Goal: Task Accomplishment & Management: Manage account settings

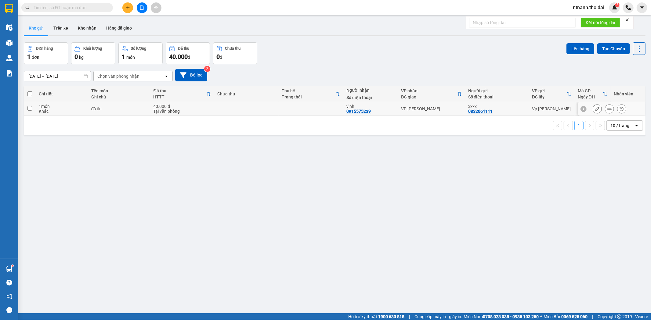
drag, startPoint x: 85, startPoint y: 107, endPoint x: 331, endPoint y: 167, distance: 253.2
click at [88, 108] on tr "1 món Khác đồ ăn 40.000 đ Tại văn phòng vĩnh 0915575239 VP Nguyễn Quốc Trị xxxx…" at bounding box center [334, 109] width 621 height 14
checkbox input "true"
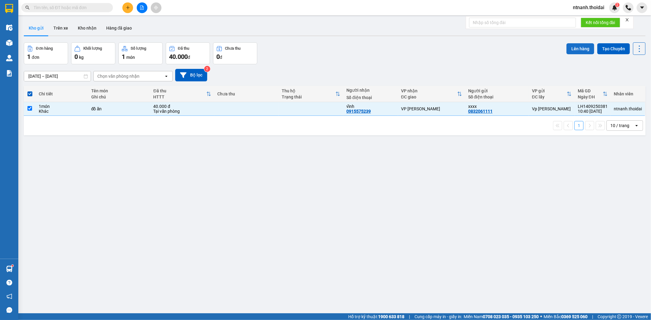
click at [578, 50] on button "Lên hàng" at bounding box center [580, 48] width 28 height 11
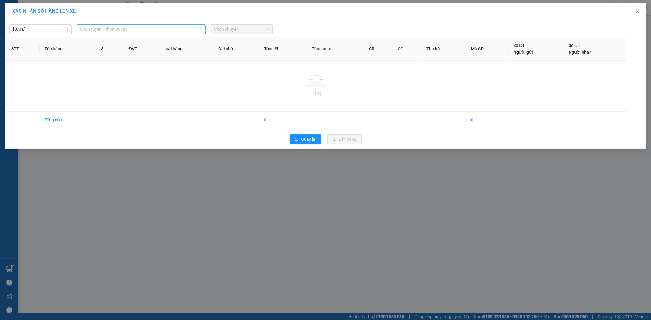
click at [109, 29] on span "Chọn tuyến - nhóm tuyến" at bounding box center [141, 29] width 122 height 9
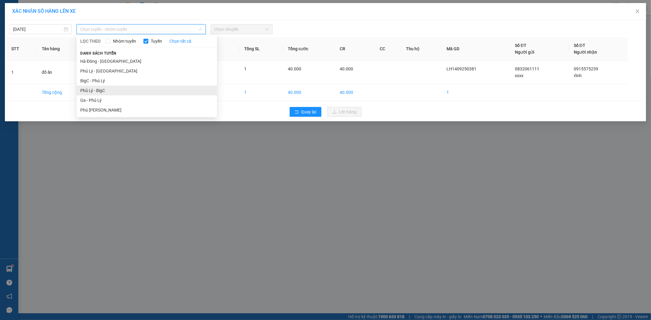
click at [102, 91] on li "Phủ Lý - BigC" at bounding box center [147, 91] width 140 height 10
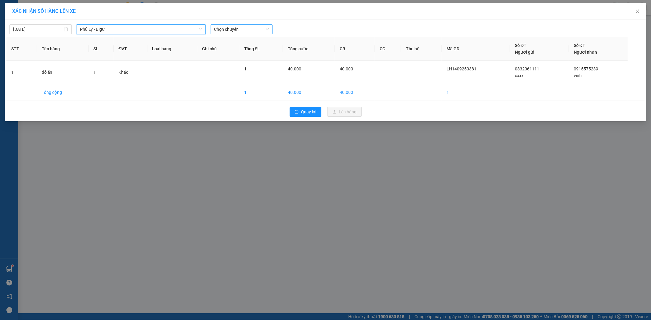
click at [258, 28] on span "Chọn chuyến" at bounding box center [241, 29] width 55 height 9
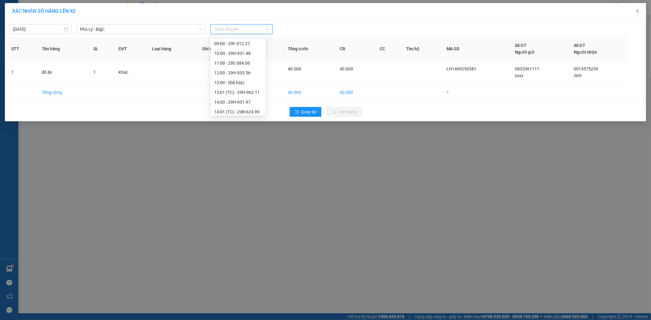
scroll to position [68, 0]
click at [249, 62] on div "11:00 - 29E-084.06" at bounding box center [238, 61] width 48 height 7
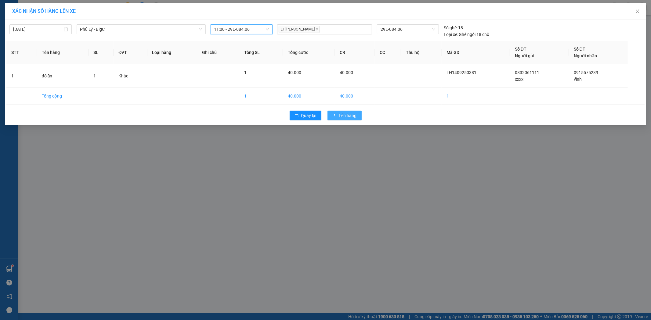
click at [358, 118] on button "Lên hàng" at bounding box center [344, 116] width 34 height 10
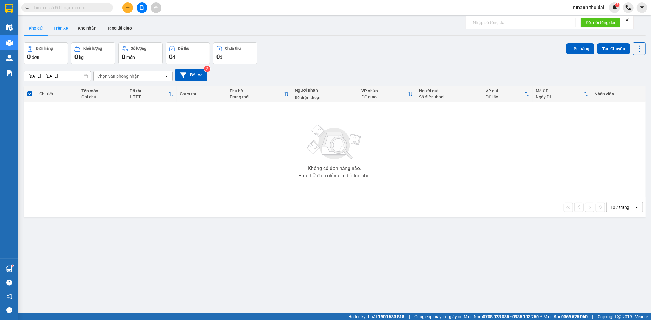
click at [61, 28] on button "Trên xe" at bounding box center [61, 28] width 24 height 15
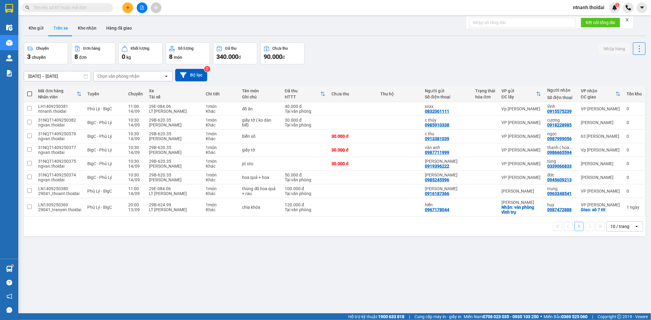
click at [461, 60] on div "Chuyến 3 chuyến Đơn hàng 8 đơn Khối lượng 0 kg Số lượng 8 món Đã thu 340.000 đ …" at bounding box center [334, 53] width 621 height 22
click at [93, 10] on input "text" at bounding box center [70, 7] width 72 height 7
click at [127, 10] on button at bounding box center [127, 7] width 11 height 11
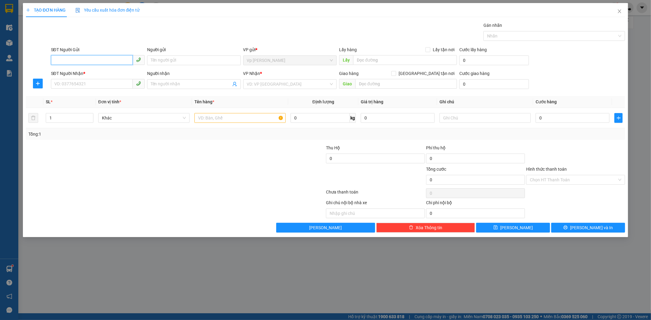
click at [78, 63] on input "SĐT Người Gửi" at bounding box center [92, 60] width 82 height 10
type input "0915998633"
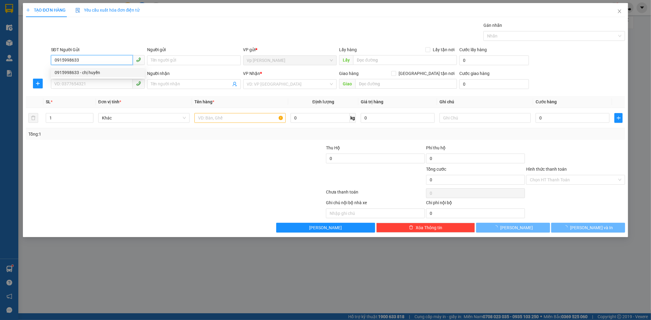
click at [86, 75] on div "0915998633 - chị huyền" at bounding box center [98, 72] width 86 height 7
type input "chị [PERSON_NAME]"
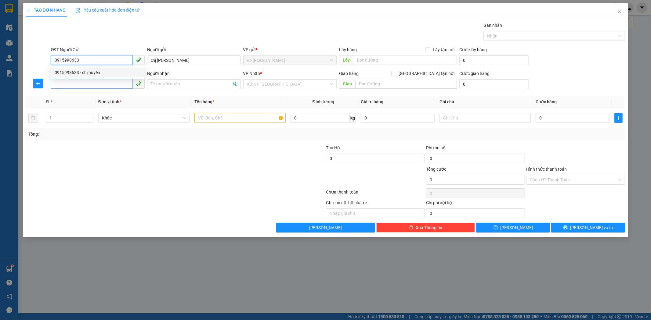
type input "0915998633"
click at [83, 87] on input "SĐT Người Nhận *" at bounding box center [92, 84] width 82 height 10
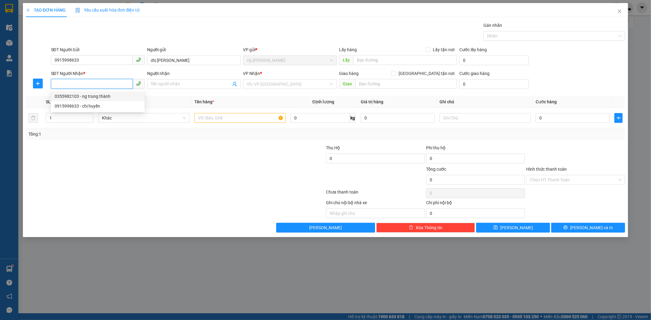
click at [104, 98] on div "0355982103 - ng trung thành" at bounding box center [98, 96] width 86 height 7
type input "0355982103"
type input "ng trung thành"
click at [308, 86] on span "VP [PERSON_NAME]" at bounding box center [290, 84] width 86 height 9
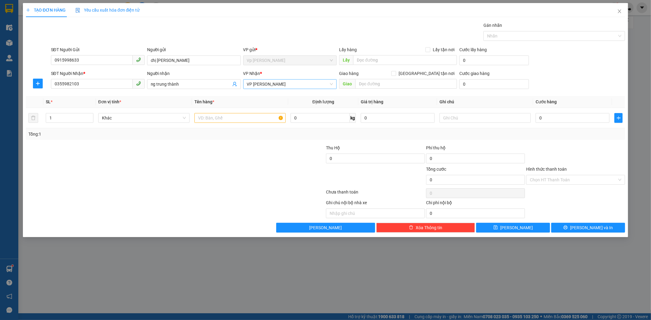
click at [308, 86] on span "VP [PERSON_NAME]" at bounding box center [290, 84] width 86 height 9
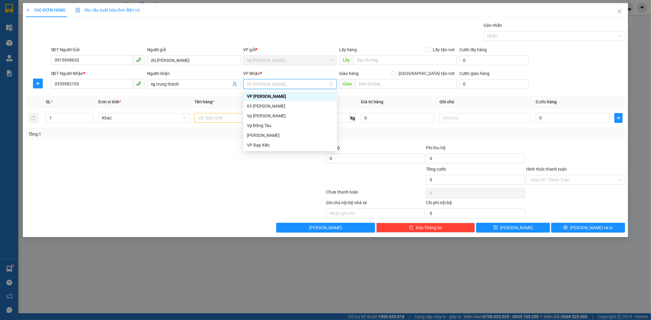
click at [308, 86] on span "VP [PERSON_NAME]" at bounding box center [290, 84] width 86 height 9
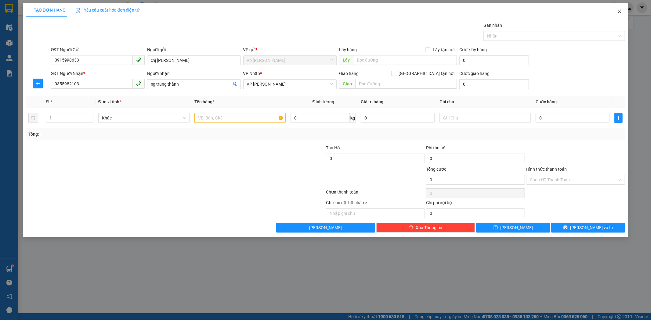
click at [619, 9] on icon "close" at bounding box center [619, 11] width 5 height 5
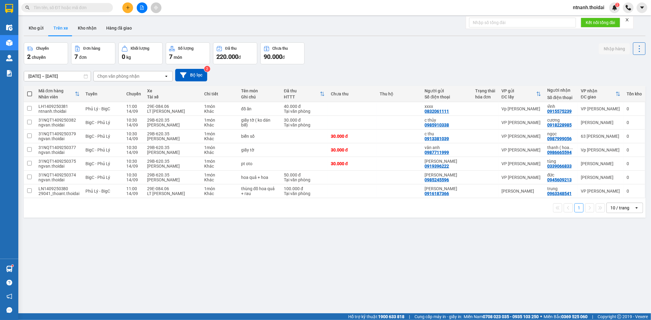
click at [583, 7] on span "ntnanh.thoidai" at bounding box center [588, 8] width 41 height 8
click at [590, 18] on span "Đăng xuất" at bounding box center [591, 19] width 29 height 7
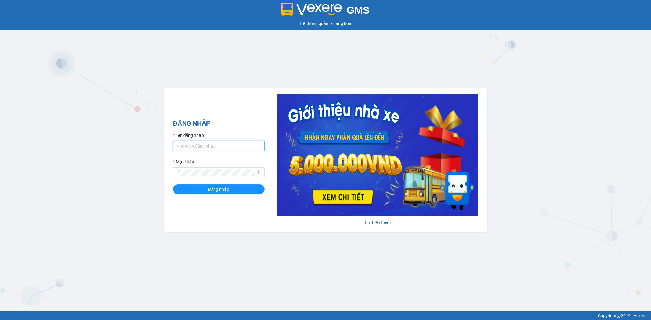
click at [219, 144] on input "Tên đăng nhập" at bounding box center [219, 146] width 92 height 10
type input "thuyhang.thoidai"
click at [212, 169] on span at bounding box center [219, 172] width 92 height 10
click at [173, 185] on button "Đăng nhập" at bounding box center [219, 190] width 92 height 10
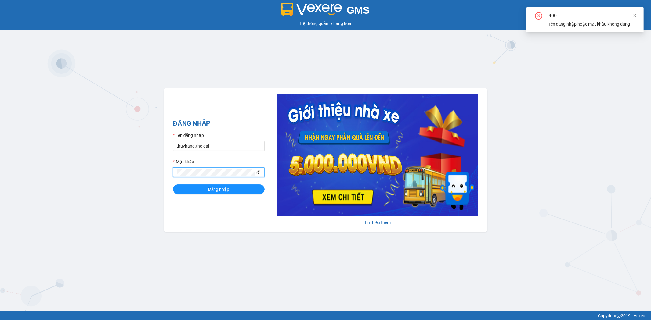
click at [260, 172] on icon "eye-invisible" at bounding box center [258, 173] width 4 height 4
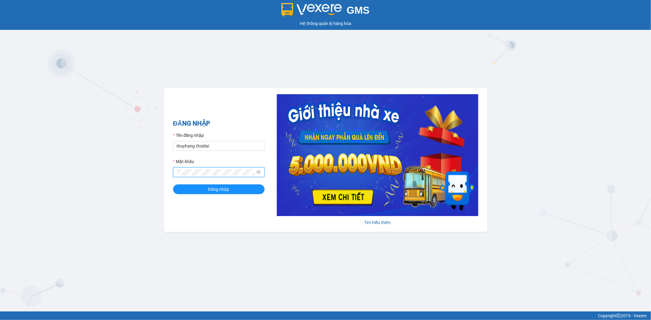
click at [173, 185] on button "Đăng nhập" at bounding box center [219, 190] width 92 height 10
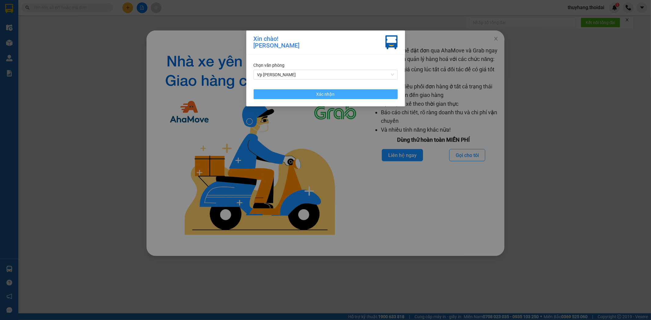
click at [322, 96] on span "Xác nhận" at bounding box center [325, 94] width 18 height 7
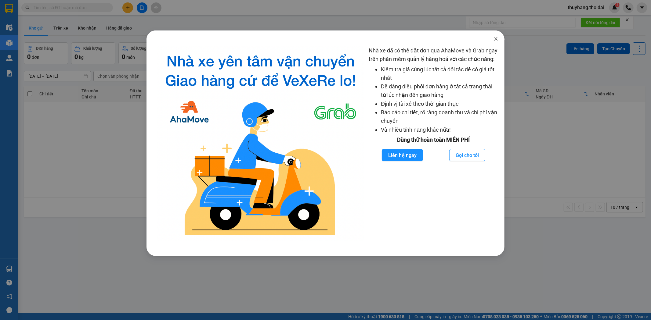
click at [496, 37] on icon "close" at bounding box center [495, 38] width 5 height 5
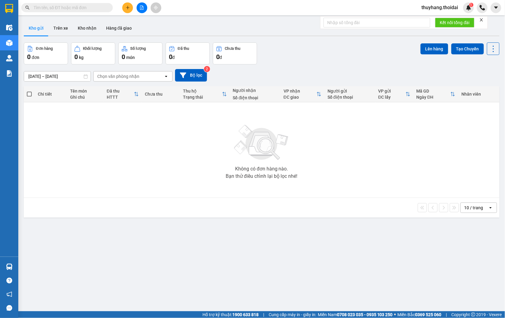
click at [126, 8] on icon "plus" at bounding box center [128, 7] width 4 height 4
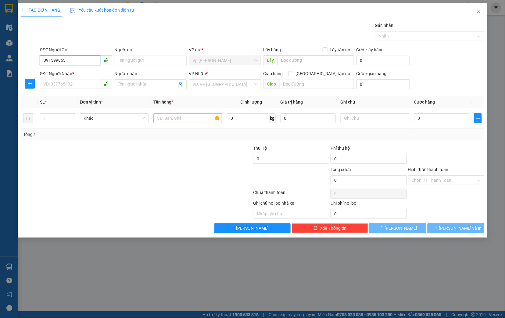
type input "0915998633"
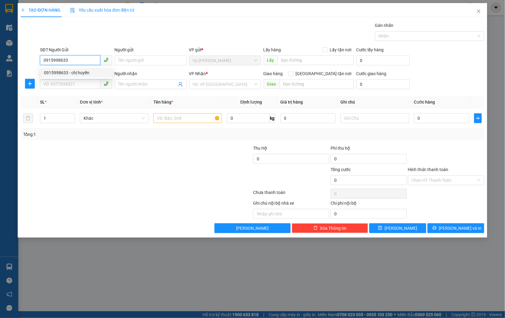
drag, startPoint x: 77, startPoint y: 73, endPoint x: 72, endPoint y: 90, distance: 17.8
click at [77, 73] on div "0915998633 - chị huyền" at bounding box center [76, 72] width 65 height 7
type input "chị [PERSON_NAME]"
type input "0915998633"
click at [72, 83] on input "SĐT Người Nhận *" at bounding box center [70, 84] width 60 height 10
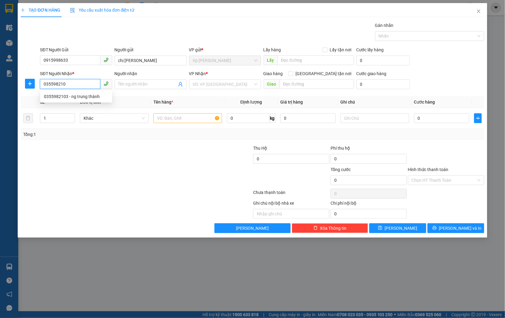
type input "0355982103"
click at [80, 99] on div "0355982103 - ng trung thành" at bounding box center [76, 96] width 65 height 7
type input "ng trung thành"
type input "0355982103"
click at [194, 115] on input "text" at bounding box center [187, 118] width 69 height 10
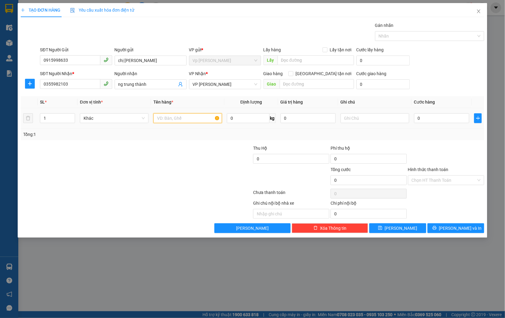
type input "d"
type input "đồ ăn"
click at [433, 120] on input "0" at bounding box center [441, 118] width 55 height 10
type input "8"
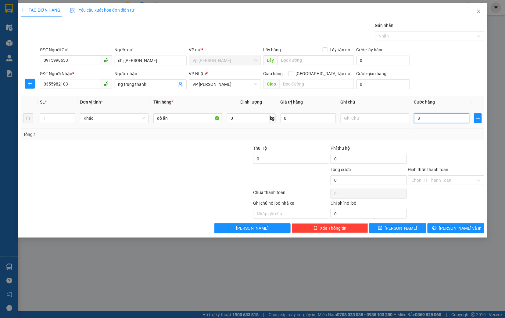
type input "8"
type input "80"
type input "800"
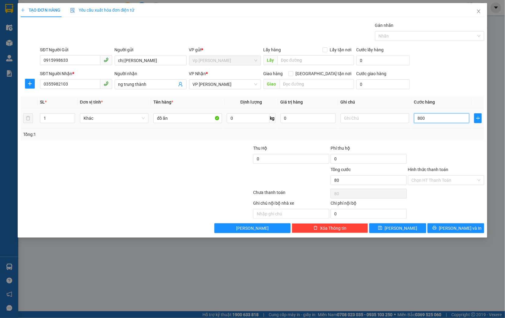
type input "800"
type input "8.000"
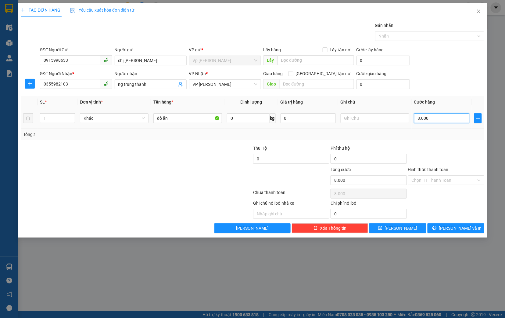
type input "80.000"
click at [447, 182] on input "Hình thức thanh toán" at bounding box center [444, 179] width 65 height 9
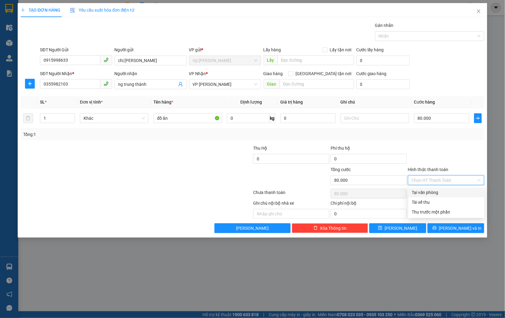
click at [445, 191] on div "Tại văn phòng" at bounding box center [446, 192] width 69 height 7
type input "0"
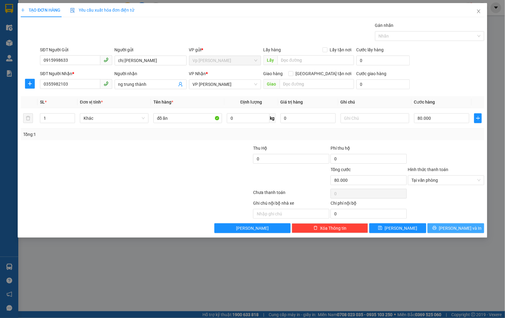
click at [465, 230] on span "[PERSON_NAME] và In" at bounding box center [460, 228] width 43 height 7
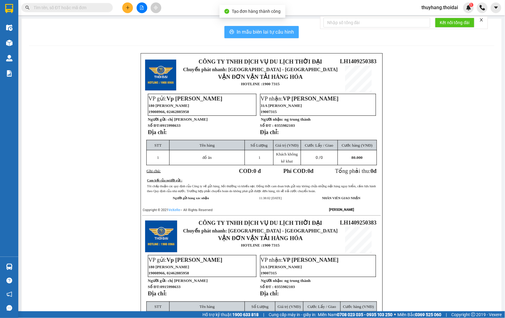
click at [254, 33] on span "In mẫu biên lai tự cấu hình" at bounding box center [265, 32] width 57 height 8
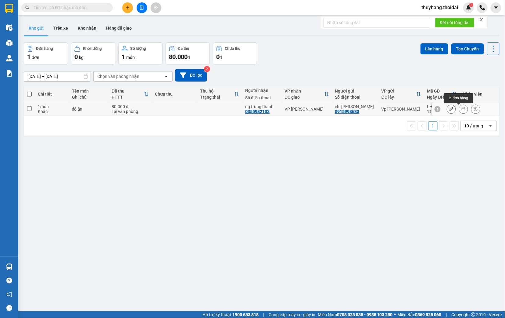
click at [462, 109] on icon at bounding box center [464, 109] width 4 height 4
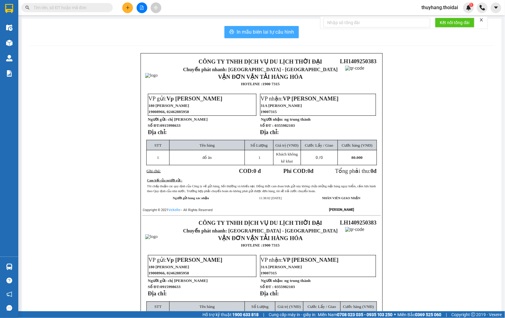
click at [280, 34] on span "In mẫu biên lai tự cấu hình" at bounding box center [265, 32] width 57 height 8
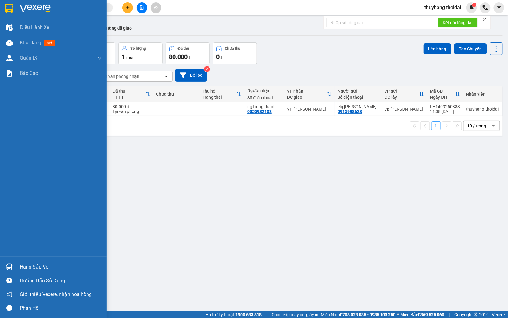
click at [16, 265] on div "Hàng sắp về" at bounding box center [53, 267] width 107 height 14
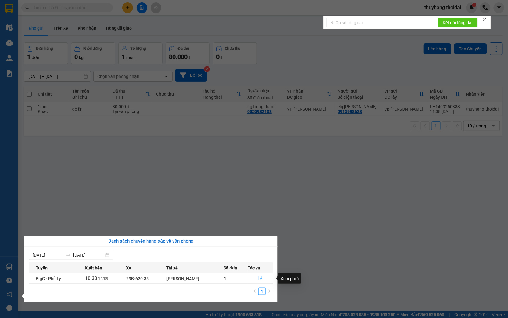
click at [259, 278] on icon "file-done" at bounding box center [261, 278] width 4 height 4
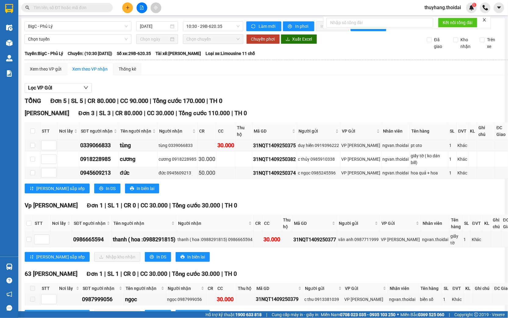
scroll to position [26, 0]
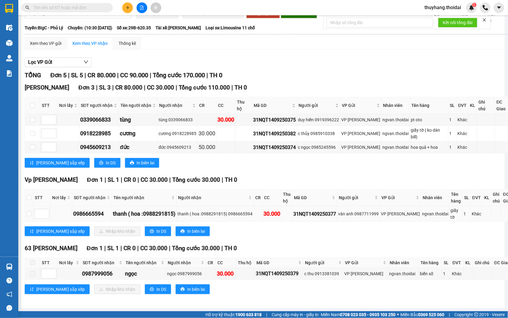
click at [29, 212] on td at bounding box center [29, 214] width 8 height 16
click at [27, 211] on input "checkbox" at bounding box center [29, 213] width 5 height 5
checkbox input "true"
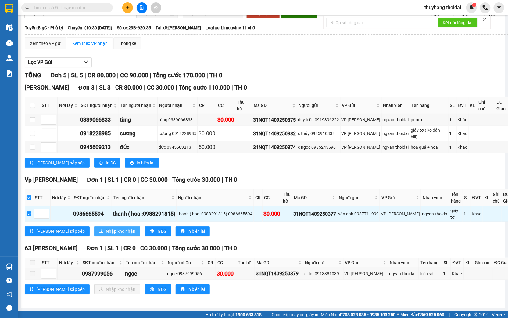
click at [106, 228] on span "Nhập kho nhận" at bounding box center [121, 231] width 30 height 7
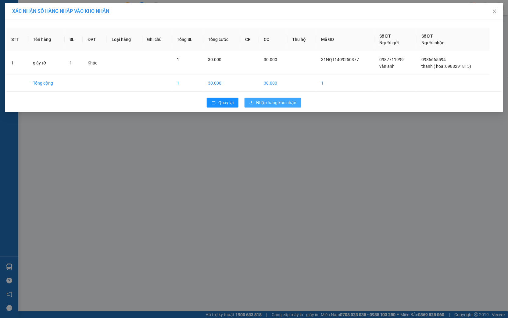
click at [286, 101] on span "Nhập hàng kho nhận" at bounding box center [276, 102] width 40 height 7
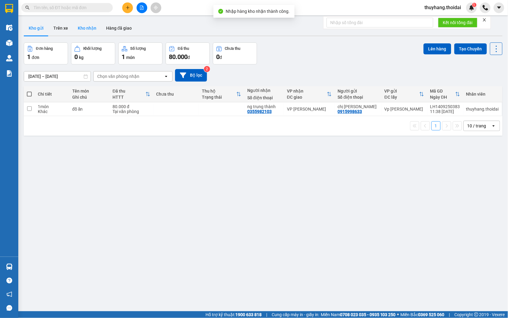
click at [90, 31] on button "Kho nhận" at bounding box center [87, 28] width 28 height 15
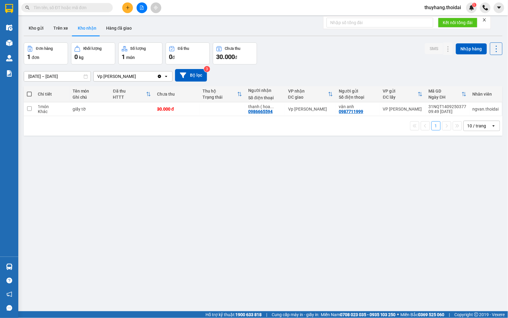
click at [54, 76] on input "[DATE] – [DATE]" at bounding box center [57, 76] width 67 height 10
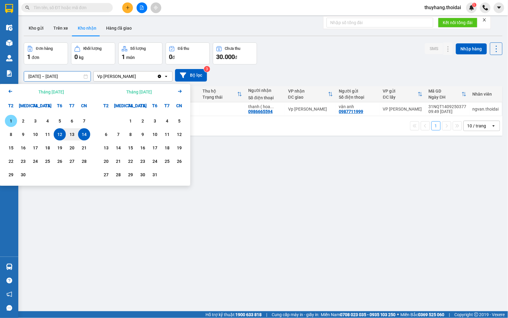
click at [15, 119] on div "1" at bounding box center [11, 121] width 12 height 12
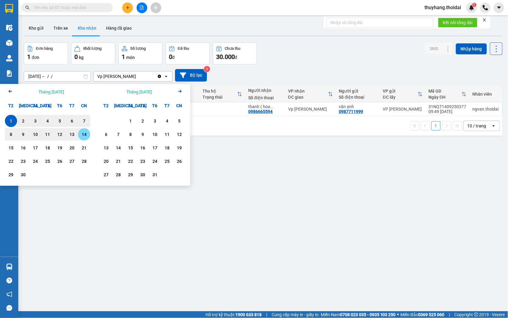
click at [85, 135] on div "14" at bounding box center [84, 134] width 9 height 7
type input "[DATE] – [DATE]"
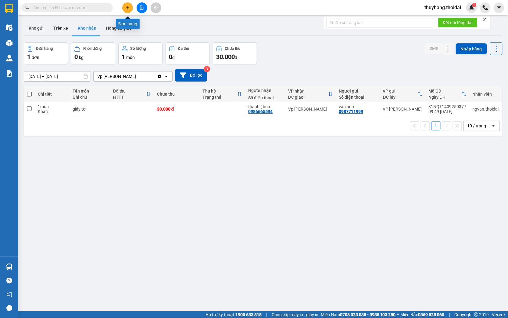
click at [124, 6] on button at bounding box center [127, 7] width 11 height 11
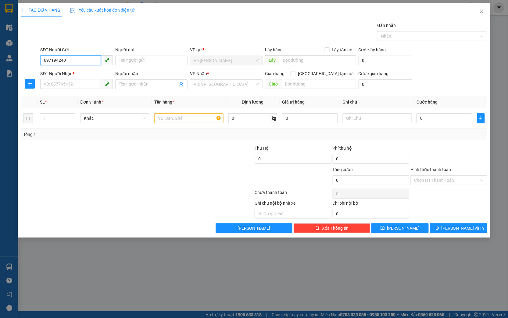
type input "0971942404"
click at [91, 72] on div "0971942404 - [PERSON_NAME]" at bounding box center [76, 72] width 65 height 7
type input "dũng hà"
type input "0971942404"
click at [78, 81] on input "SĐT Người Nhận *" at bounding box center [70, 84] width 61 height 10
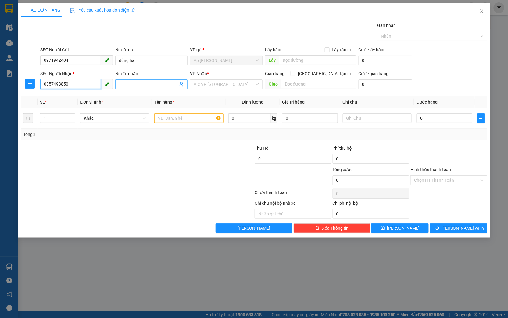
type input "0357493850"
click at [154, 83] on input "Người nhận" at bounding box center [148, 84] width 59 height 7
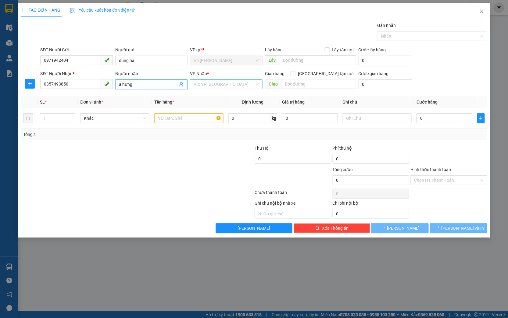
type input "a hưng"
click at [218, 87] on input "search" at bounding box center [224, 84] width 61 height 9
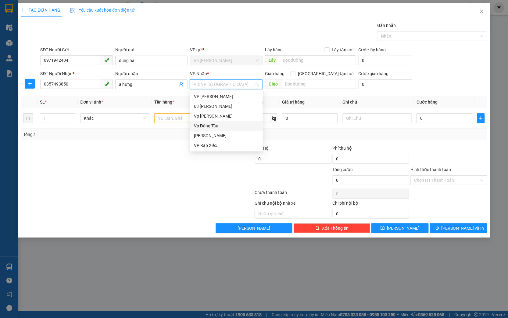
drag, startPoint x: 218, startPoint y: 126, endPoint x: 200, endPoint y: 126, distance: 17.4
click at [218, 126] on div "Vp Đồng Tàu" at bounding box center [226, 125] width 65 height 7
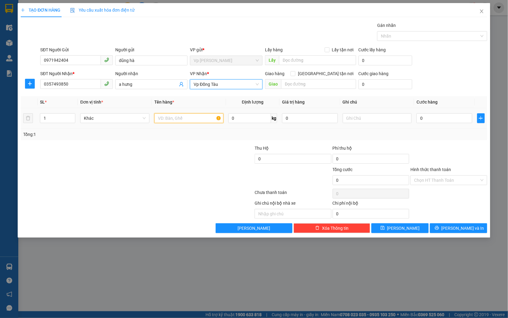
click at [185, 117] on input "text" at bounding box center [188, 118] width 69 height 10
type input "mỹ phẩm"
click at [426, 122] on input "0" at bounding box center [445, 118] width 56 height 10
type input "3"
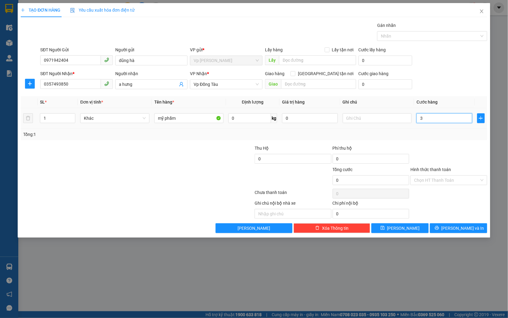
type input "3"
type input "30"
type input "300"
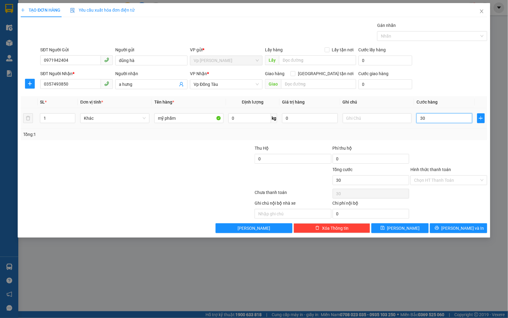
type input "300"
type input "3.000"
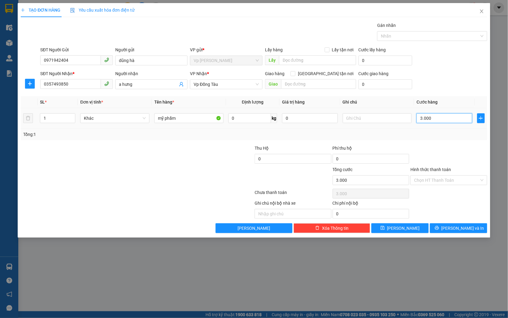
type input "30.000"
click at [405, 232] on button "[PERSON_NAME]" at bounding box center [400, 228] width 57 height 10
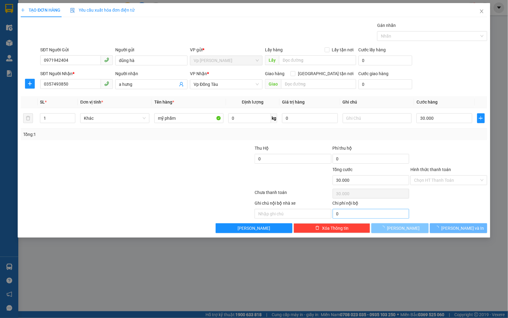
type input "0"
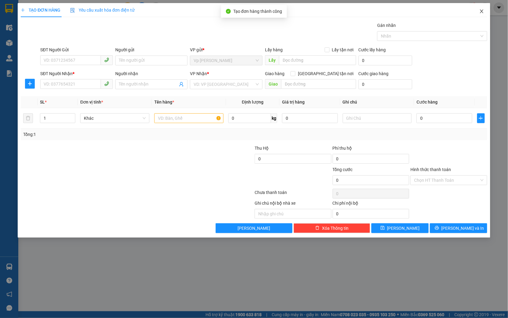
click at [483, 11] on icon "close" at bounding box center [482, 11] width 5 height 5
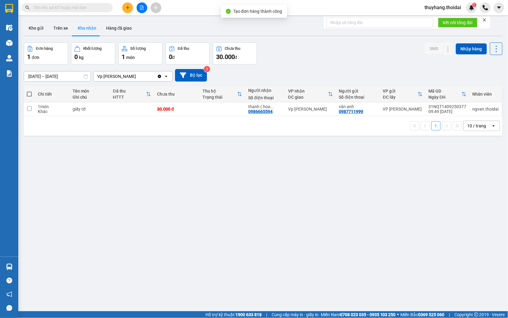
click at [85, 7] on input "text" at bounding box center [70, 7] width 72 height 7
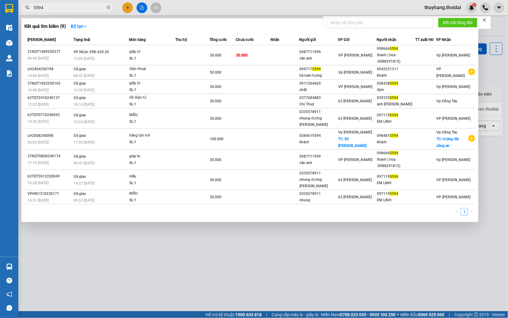
click at [63, 11] on span "5594" at bounding box center [67, 7] width 92 height 9
click at [63, 6] on input "5594" at bounding box center [70, 7] width 72 height 7
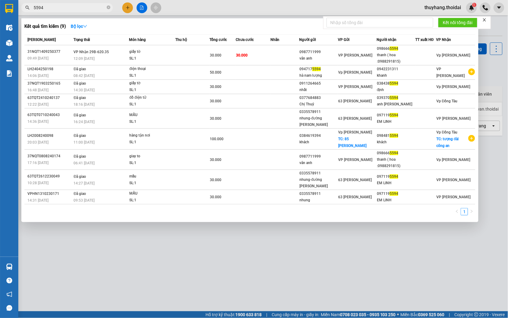
click at [63, 6] on input "5594" at bounding box center [70, 7] width 72 height 7
type input "1815"
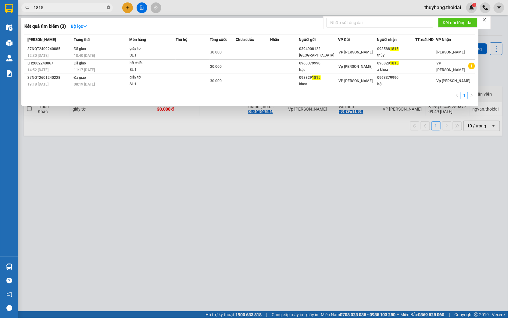
click at [110, 5] on icon "close-circle" at bounding box center [109, 7] width 4 height 4
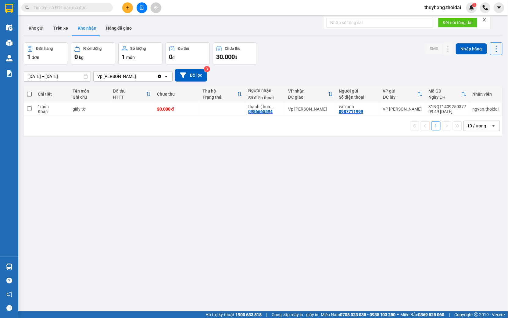
click at [195, 12] on div "Kết quả tìm kiếm ( 3 ) Bộ lọc Mã ĐH Trạng thái Món hàng Thu hộ Tổng cước Chưa c…" at bounding box center [254, 7] width 508 height 15
click at [434, 109] on icon at bounding box center [436, 109] width 4 height 4
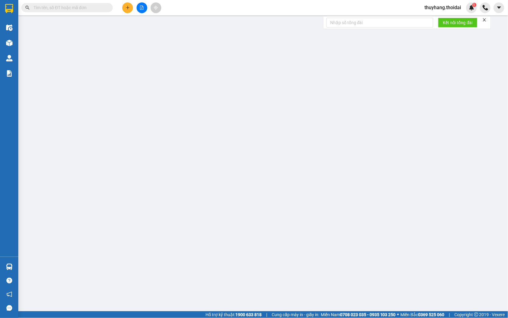
type input "0987711999"
type input "vân anh"
type input "0986665594"
type input "thanh ( hoa :0988291815)"
type input "30.000"
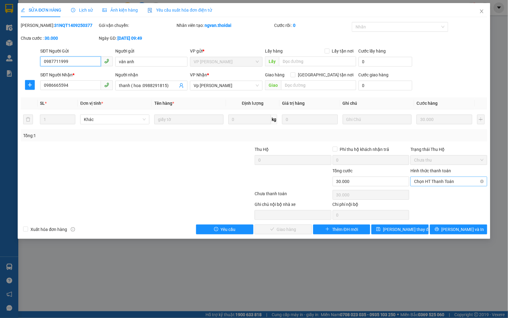
drag, startPoint x: 441, startPoint y: 178, endPoint x: 438, endPoint y: 197, distance: 19.2
click at [441, 179] on span "Chọn HT Thanh Toán" at bounding box center [449, 181] width 70 height 9
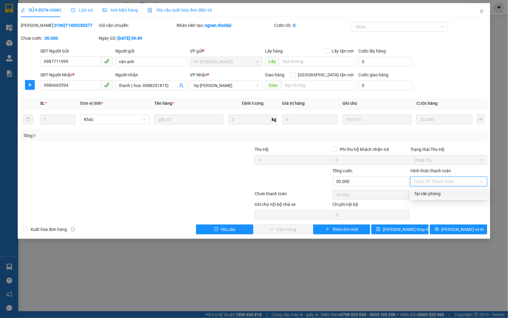
click at [437, 196] on div "Tại văn phòng" at bounding box center [450, 193] width 70 height 7
type input "0"
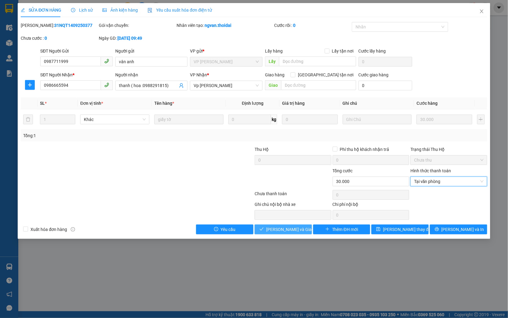
click at [264, 231] on span "check" at bounding box center [262, 229] width 4 height 5
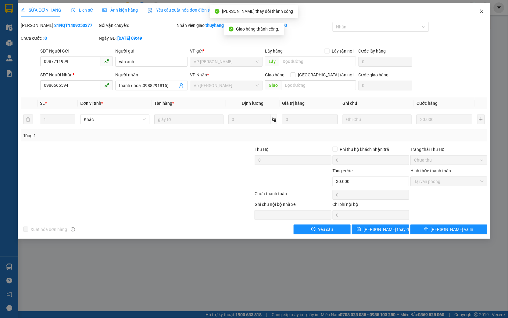
click at [483, 13] on icon "close" at bounding box center [482, 11] width 5 height 5
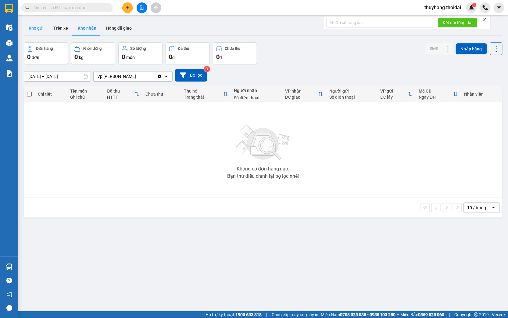
click at [35, 31] on button "Kho gửi" at bounding box center [36, 28] width 25 height 15
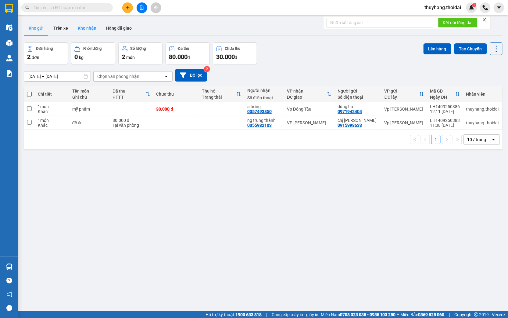
click at [87, 30] on button "Kho nhận" at bounding box center [87, 28] width 28 height 15
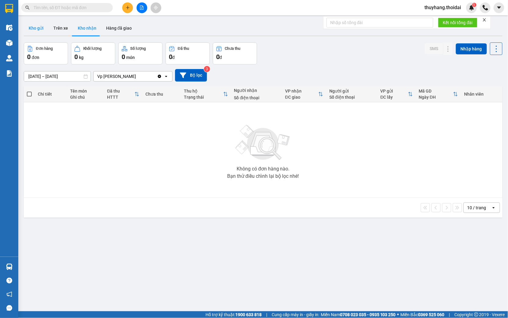
click at [39, 26] on button "Kho gửi" at bounding box center [36, 28] width 25 height 15
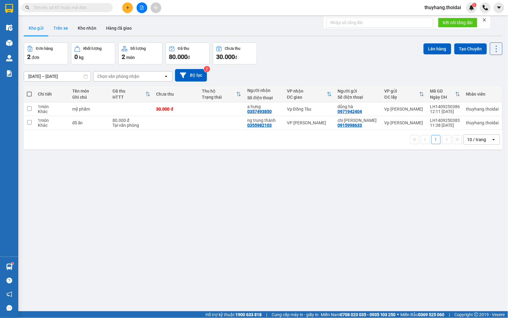
click at [67, 33] on button "Trên xe" at bounding box center [61, 28] width 24 height 15
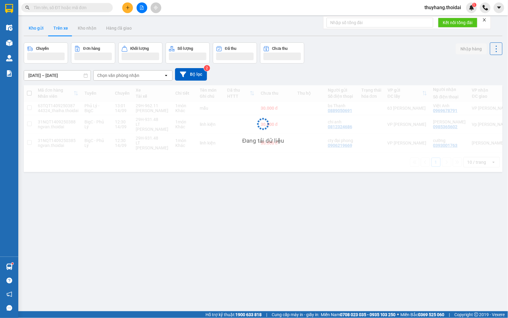
click at [37, 32] on button "Kho gửi" at bounding box center [36, 28] width 25 height 15
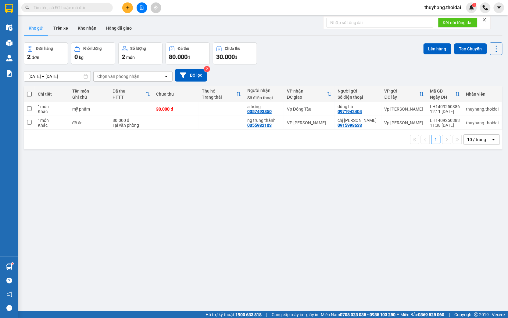
click at [32, 93] on th at bounding box center [29, 94] width 11 height 16
click at [35, 95] on th "Chi tiết" at bounding box center [52, 94] width 34 height 16
click at [31, 92] on span at bounding box center [29, 94] width 5 height 5
click at [29, 91] on input "checkbox" at bounding box center [29, 91] width 0 height 0
checkbox input "true"
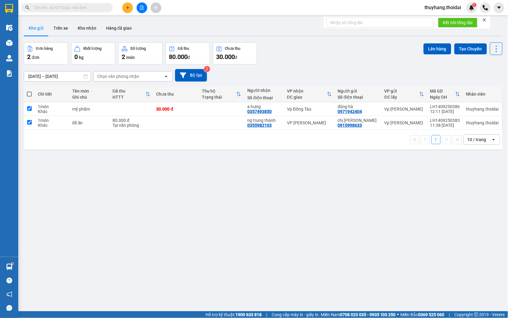
checkbox input "true"
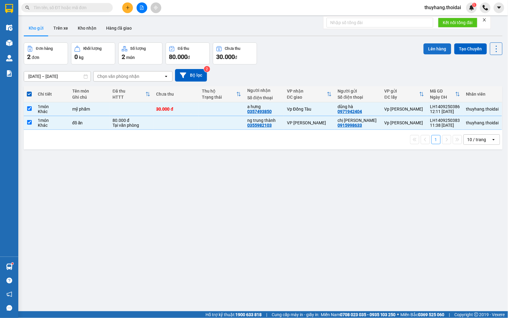
click at [429, 48] on button "Lên hàng" at bounding box center [438, 48] width 28 height 11
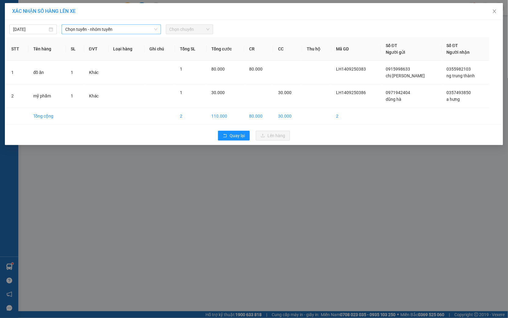
click at [100, 32] on span "Chọn tuyến - nhóm tuyến" at bounding box center [111, 29] width 92 height 9
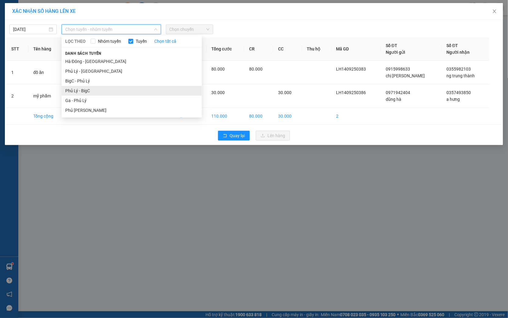
click at [97, 90] on li "Phủ Lý - BigC" at bounding box center [132, 91] width 140 height 10
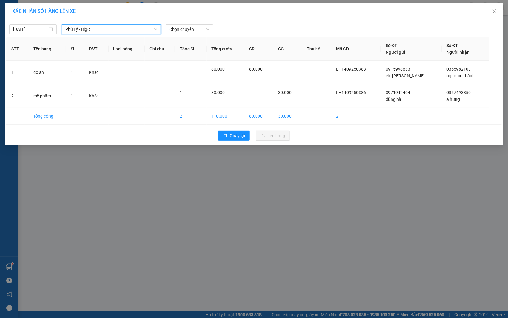
click at [100, 29] on span "Phủ Lý - BigC" at bounding box center [111, 29] width 92 height 9
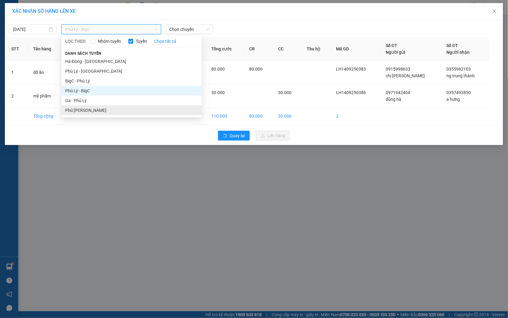
click at [100, 109] on li "Phủ [PERSON_NAME]" at bounding box center [132, 110] width 140 height 10
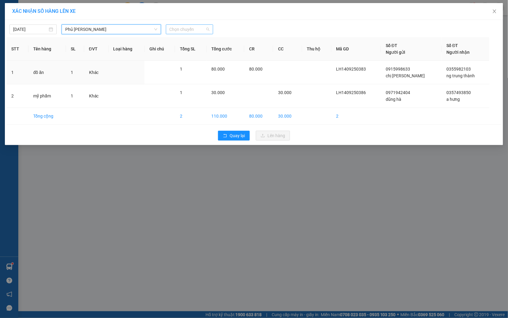
click at [188, 28] on span "Chọn chuyến" at bounding box center [190, 29] width 40 height 9
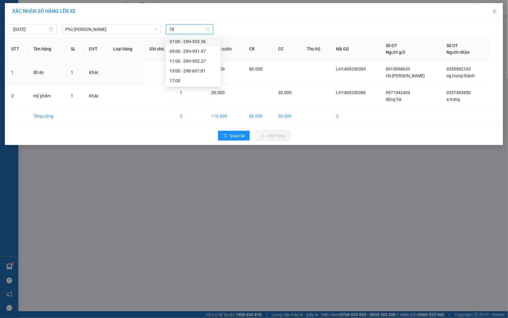
type input "781"
drag, startPoint x: 197, startPoint y: 42, endPoint x: 299, endPoint y: 134, distance: 137.2
click at [197, 41] on div "13:00 - 29B-607.81" at bounding box center [194, 41] width 48 height 7
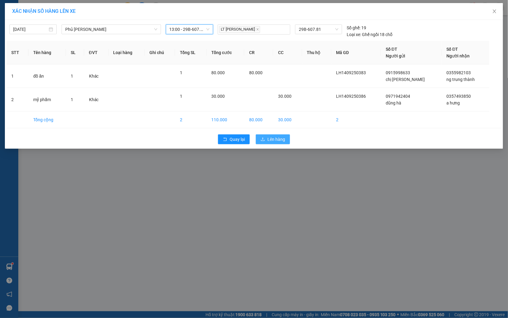
click at [272, 140] on span "Lên hàng" at bounding box center [277, 139] width 18 height 7
